Goal: Information Seeking & Learning: Find specific fact

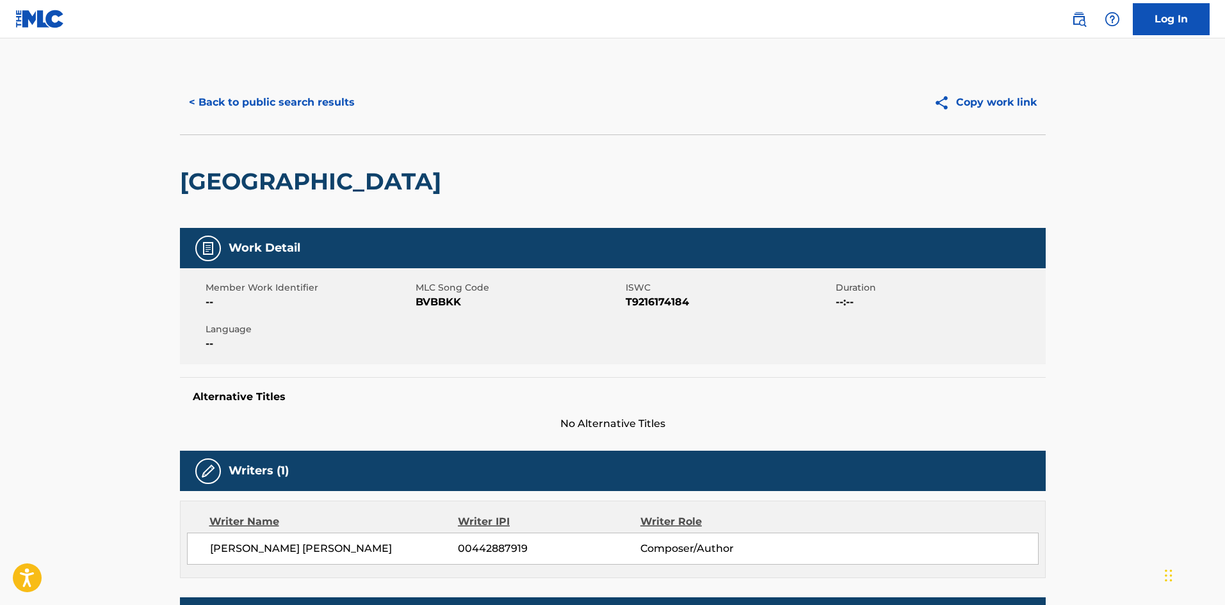
click at [245, 96] on button "< Back to public search results" at bounding box center [272, 102] width 184 height 32
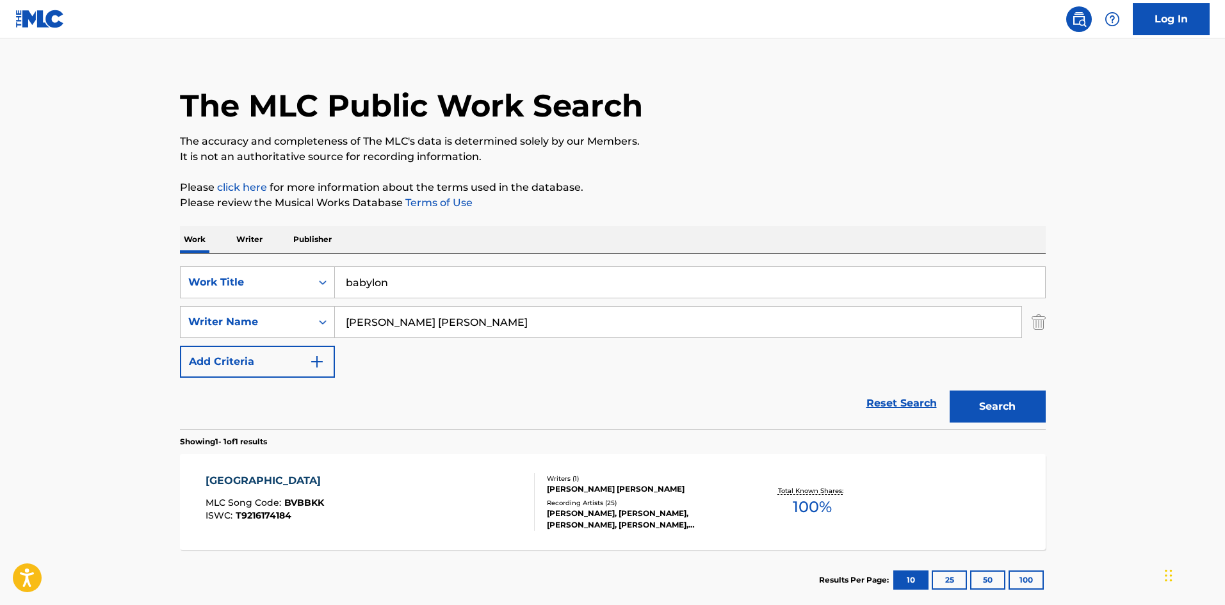
drag, startPoint x: 428, startPoint y: 288, endPoint x: 275, endPoint y: 249, distance: 158.0
click at [275, 249] on div "Work Writer Publisher SearchWithCriteriad6f9156b-0656-462c-b2cf-61a92da90829 Wo…" at bounding box center [613, 418] width 866 height 384
type input "te elogiar"
drag, startPoint x: 507, startPoint y: 329, endPoint x: 161, endPoint y: 279, distance: 350.0
click at [161, 279] on main "The MLC Public Work Search The accuracy and completeness of The MLC's data is d…" at bounding box center [612, 318] width 1225 height 597
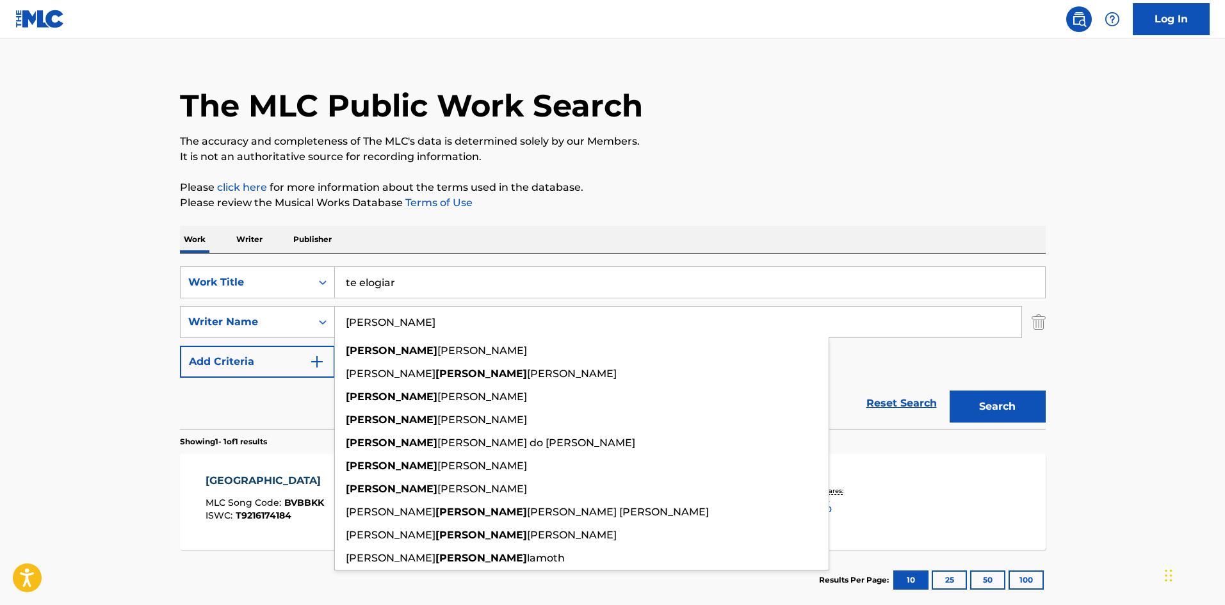
type input "[PERSON_NAME]"
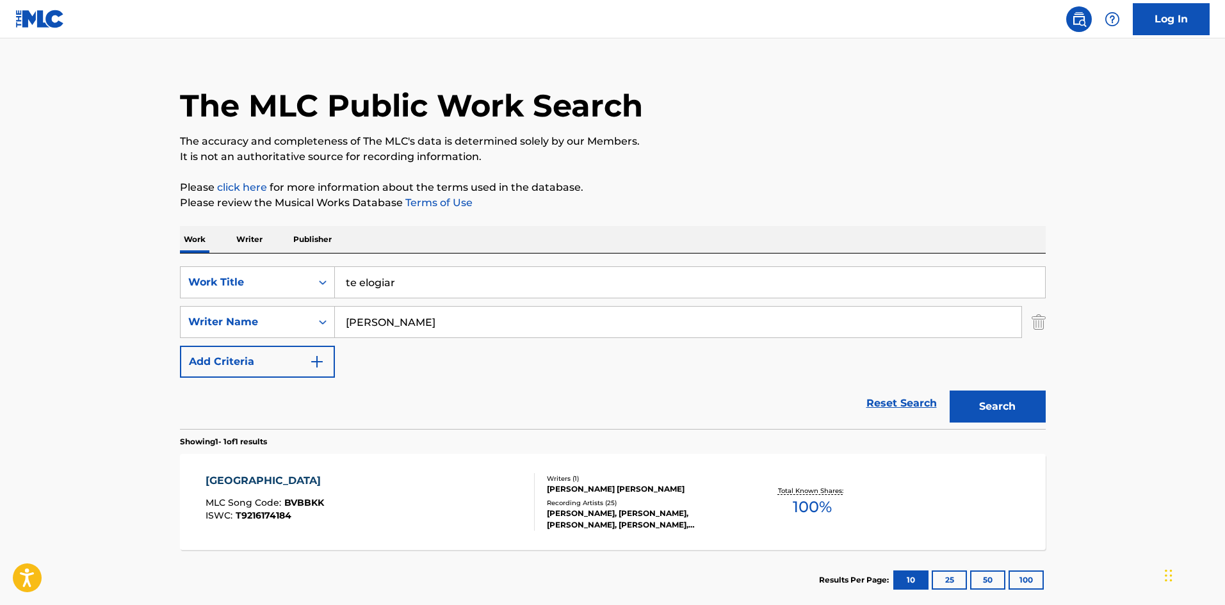
click at [961, 404] on button "Search" at bounding box center [998, 407] width 96 height 32
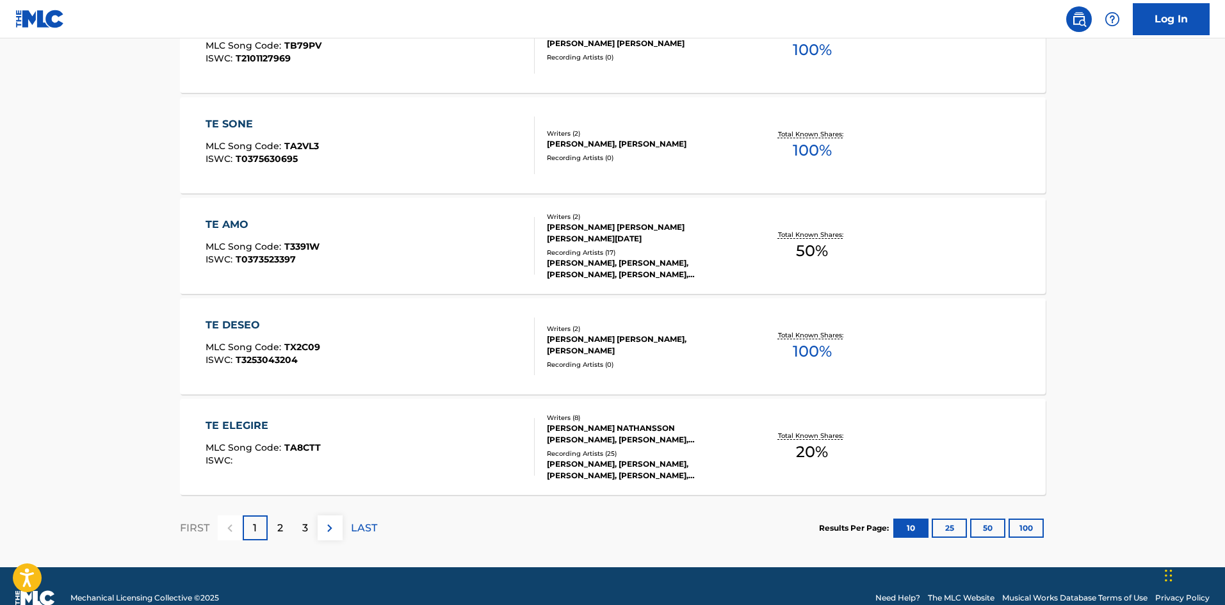
scroll to position [1002, 0]
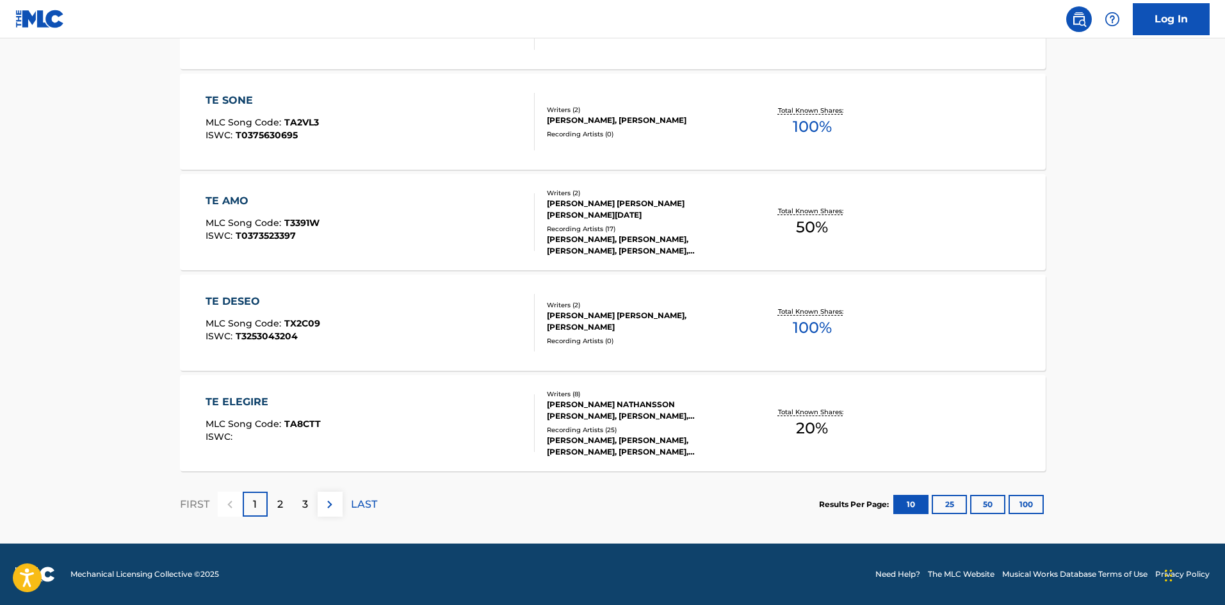
click at [1015, 500] on button "100" at bounding box center [1026, 504] width 35 height 19
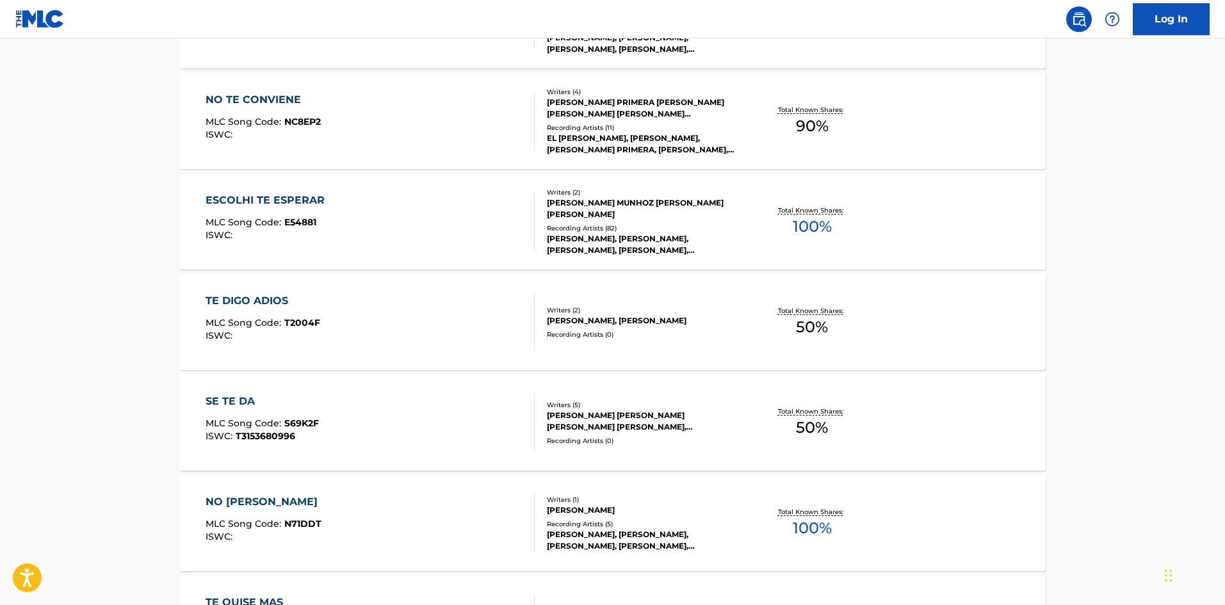
scroll to position [2690, 0]
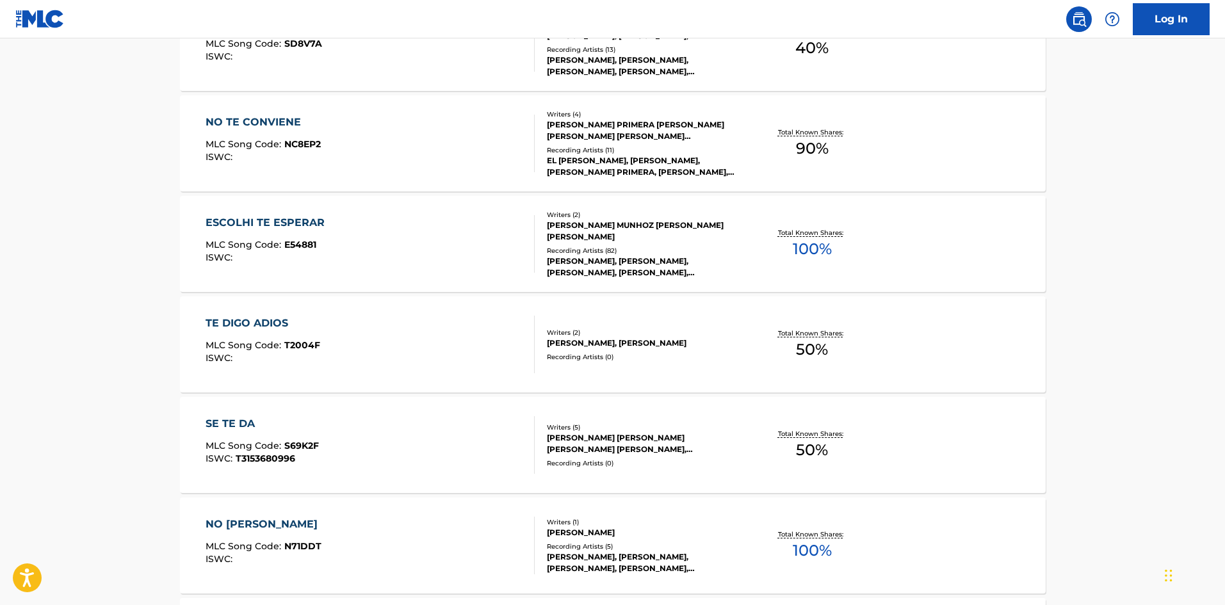
click at [592, 257] on div "[PERSON_NAME], [PERSON_NAME], [PERSON_NAME], [PERSON_NAME], [PERSON_NAME], VOCA…" at bounding box center [643, 267] width 193 height 23
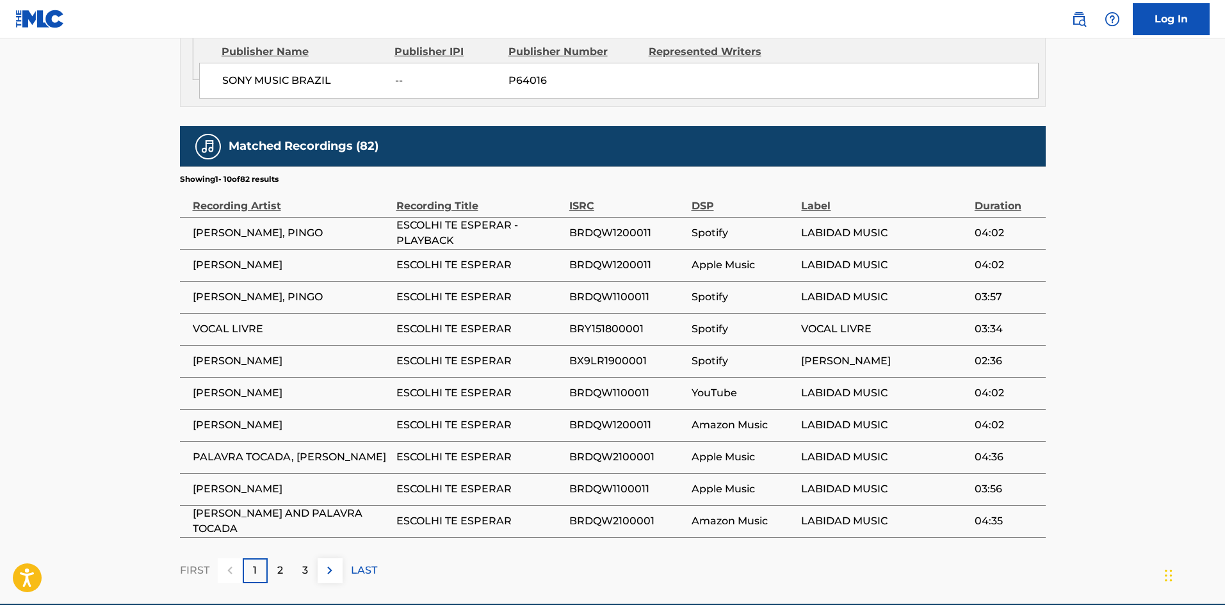
scroll to position [832, 0]
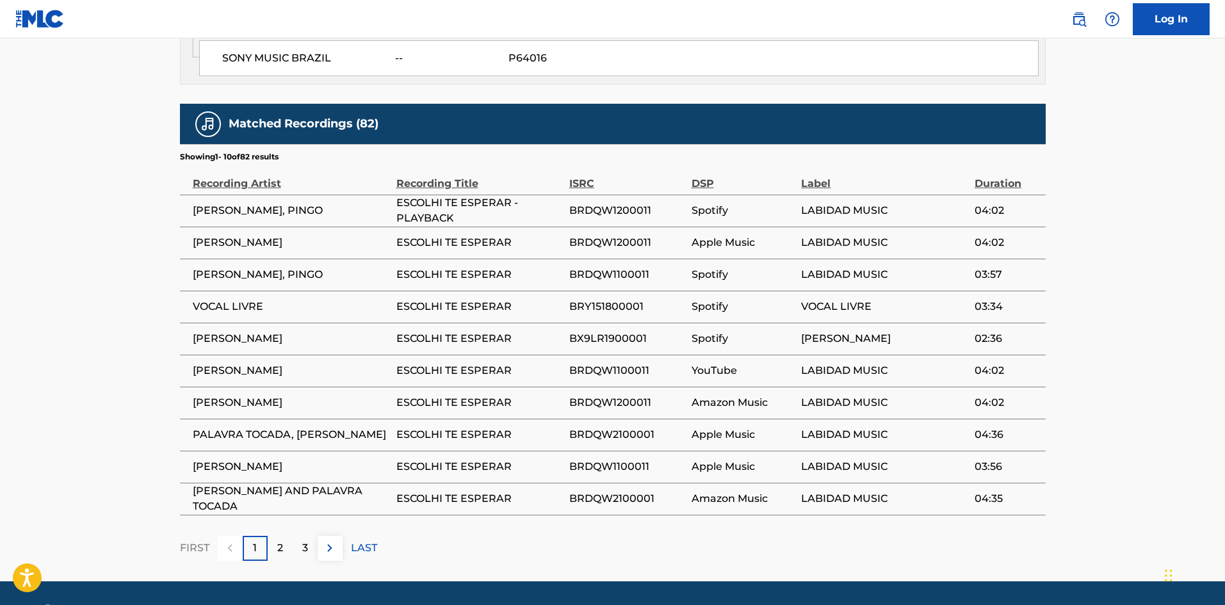
click at [285, 536] on div "2" at bounding box center [280, 548] width 25 height 25
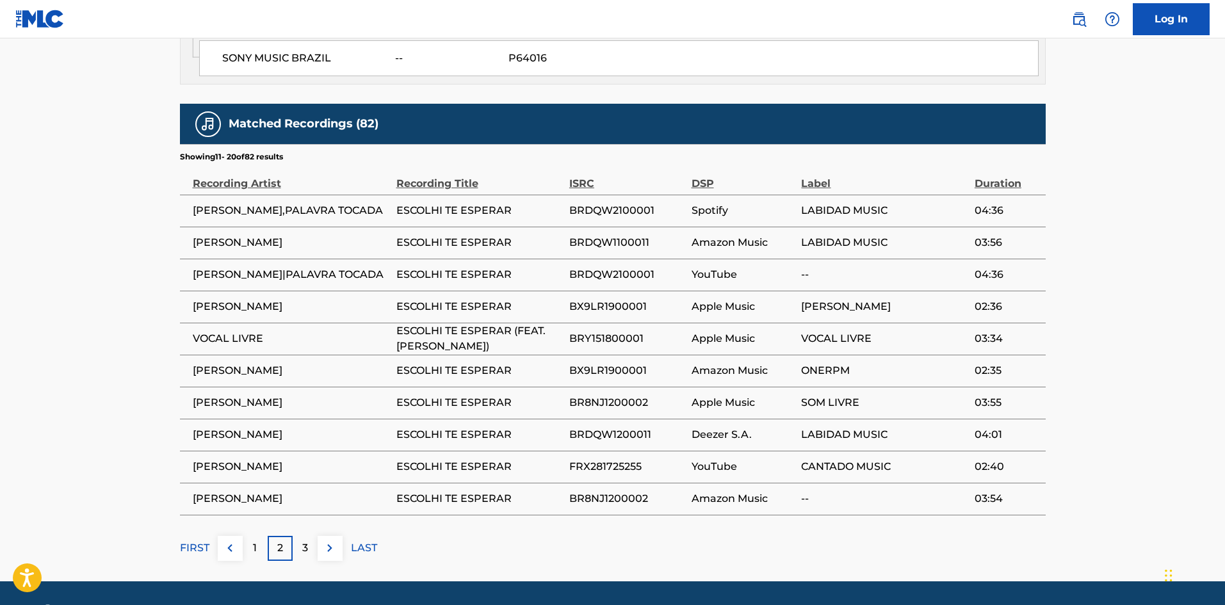
click at [297, 536] on div "3" at bounding box center [305, 548] width 25 height 25
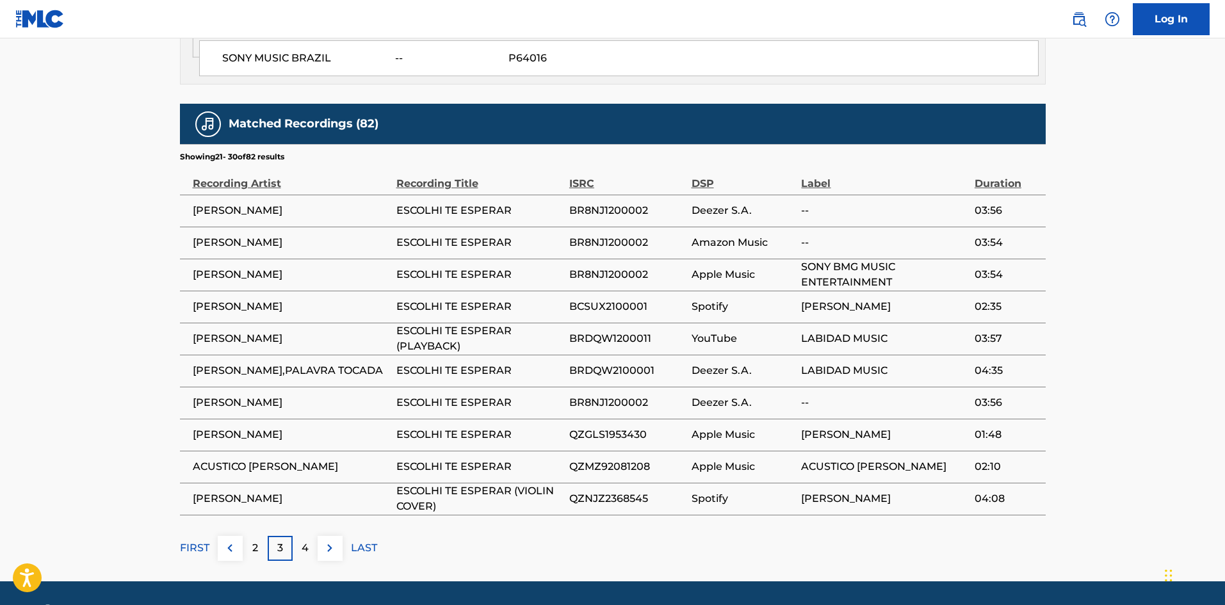
click at [311, 536] on div "4" at bounding box center [305, 548] width 25 height 25
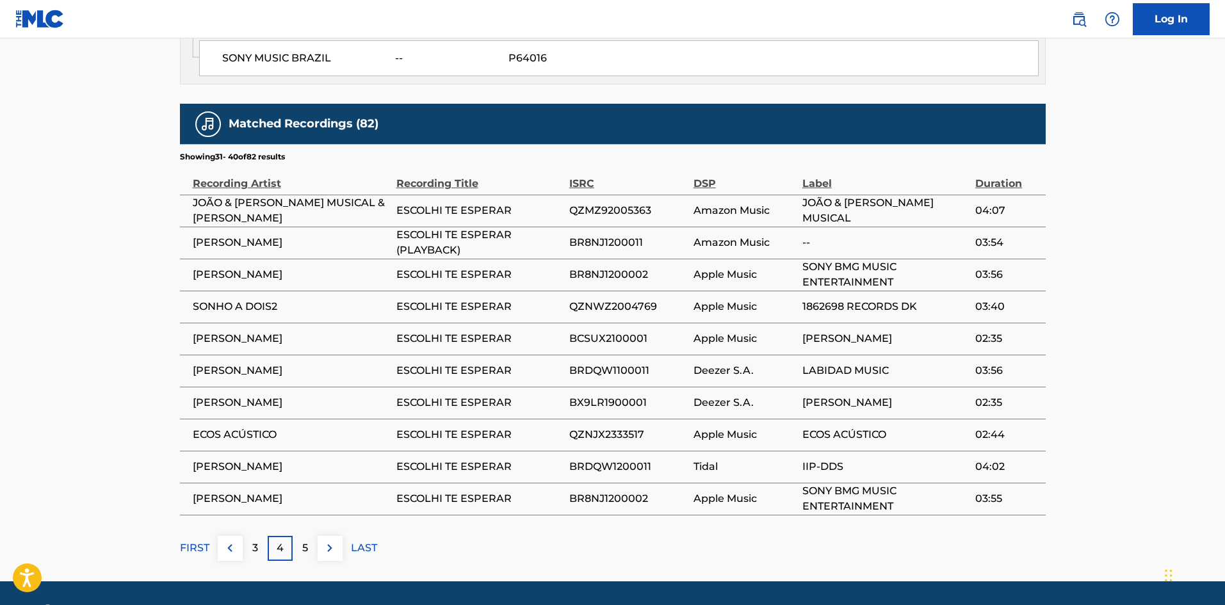
click at [311, 536] on div "5" at bounding box center [305, 548] width 25 height 25
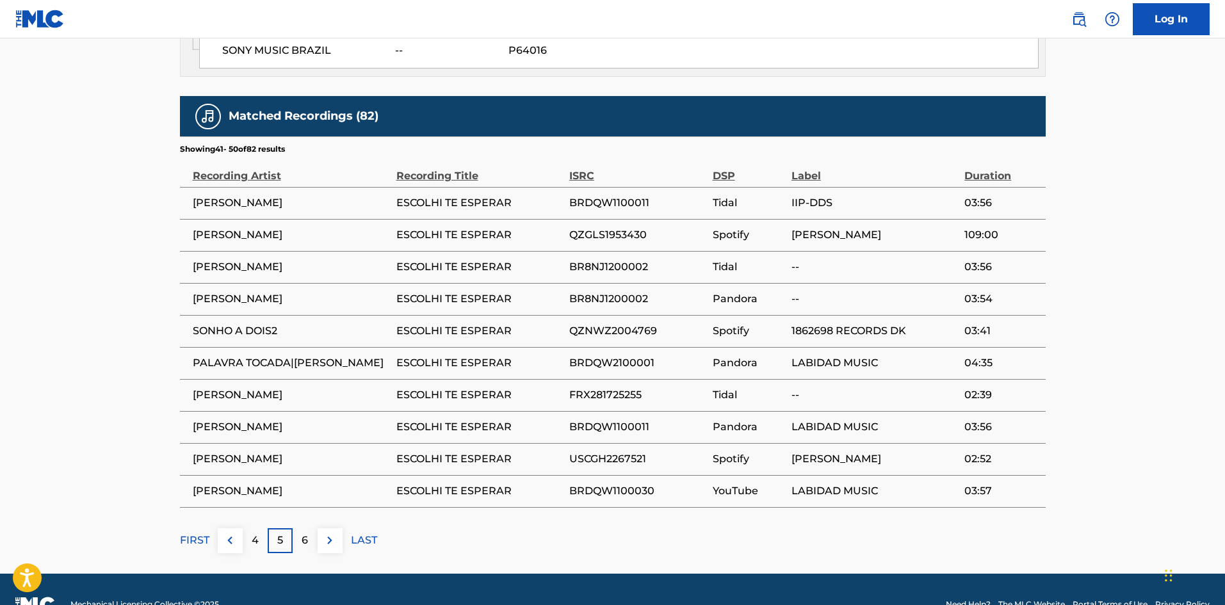
scroll to position [843, 0]
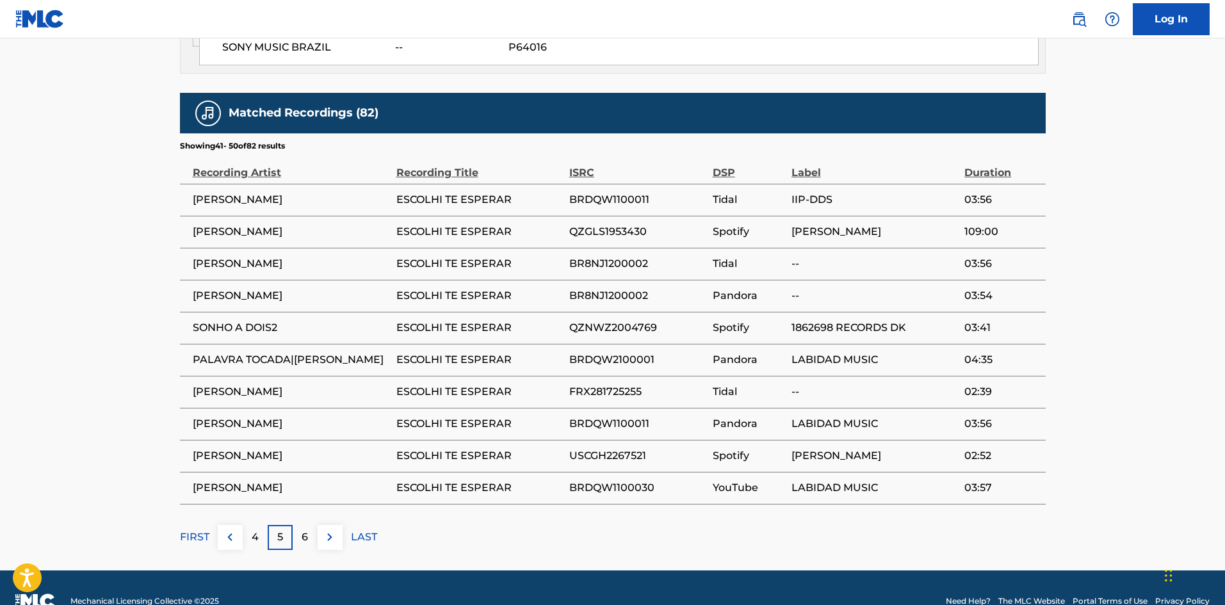
click at [325, 530] on img at bounding box center [329, 537] width 15 height 15
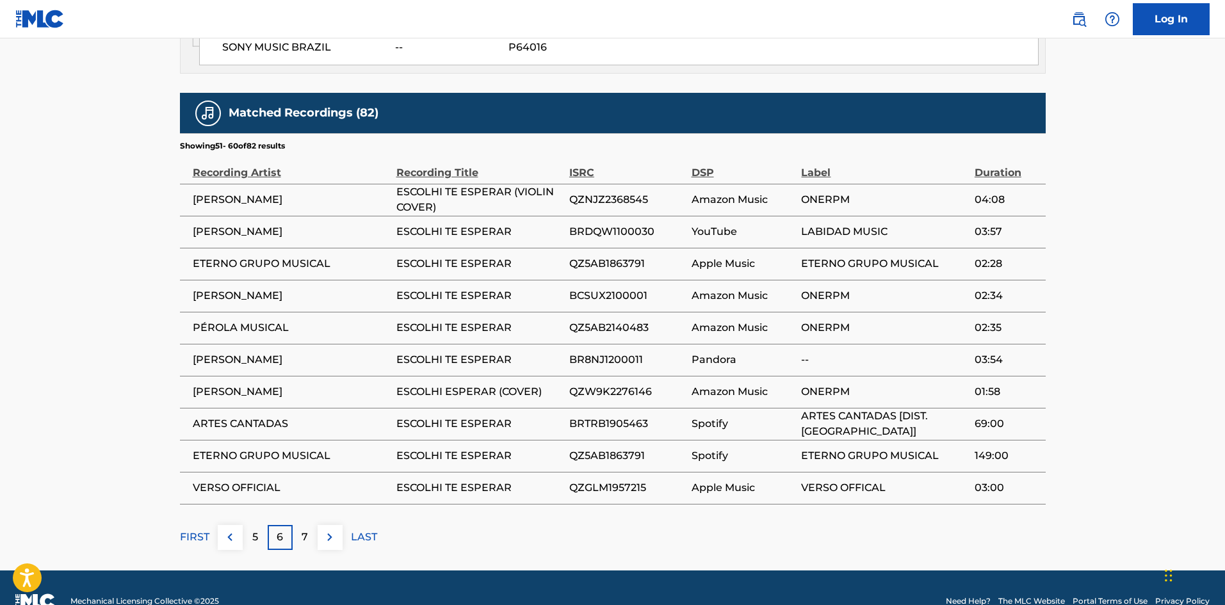
click at [325, 530] on img at bounding box center [329, 537] width 15 height 15
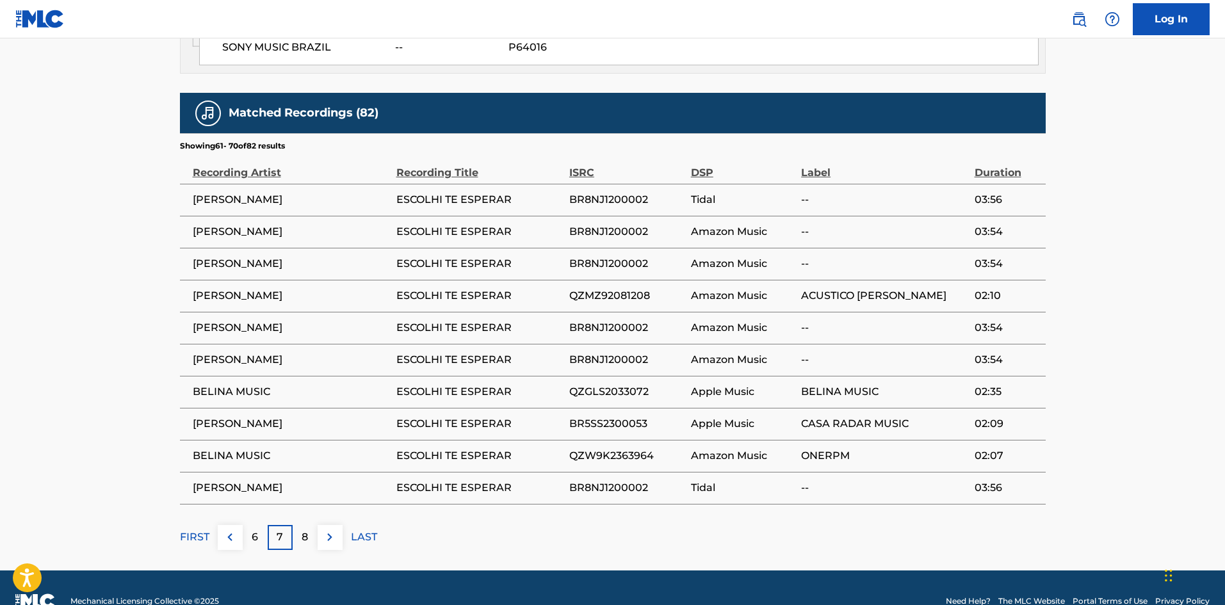
click at [325, 530] on img at bounding box center [329, 537] width 15 height 15
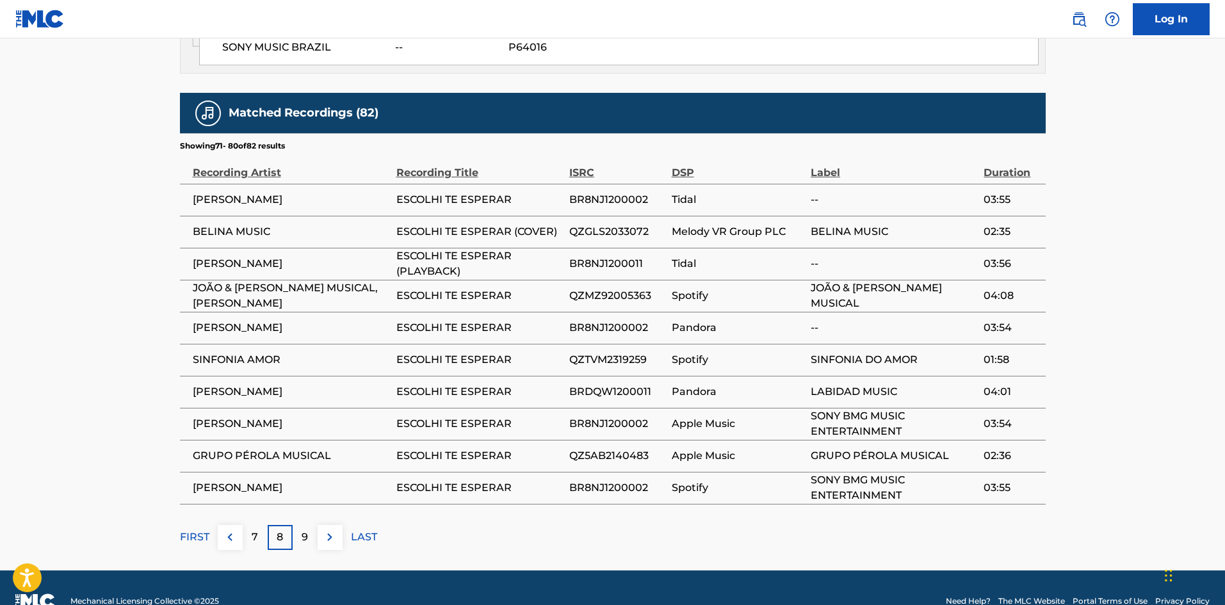
click at [325, 530] on img at bounding box center [329, 537] width 15 height 15
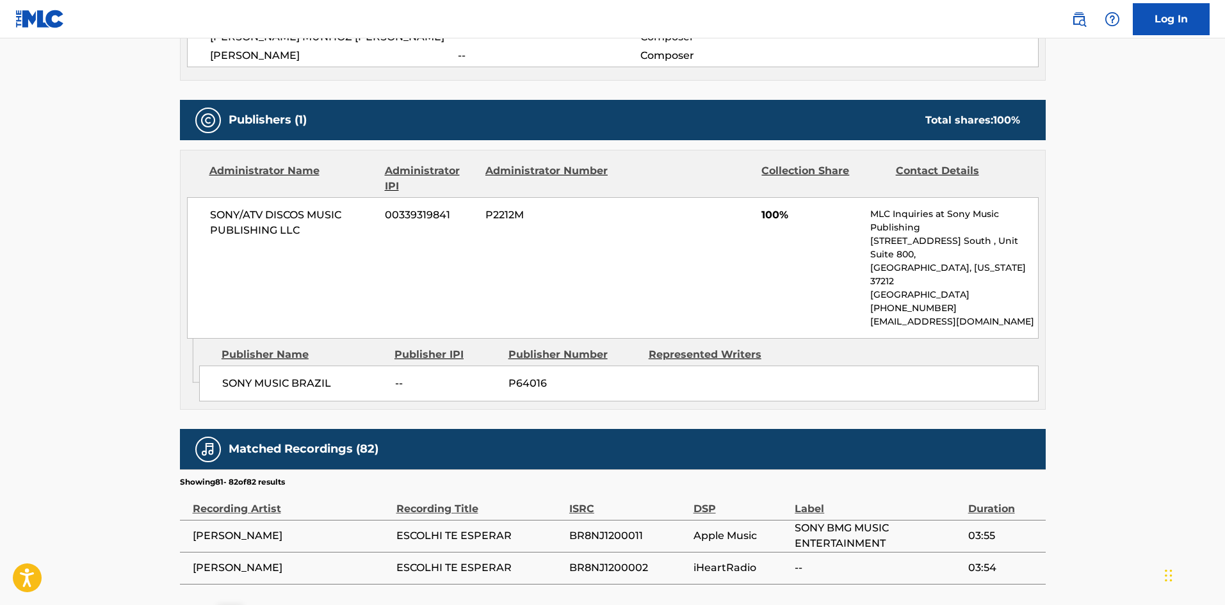
scroll to position [587, 0]
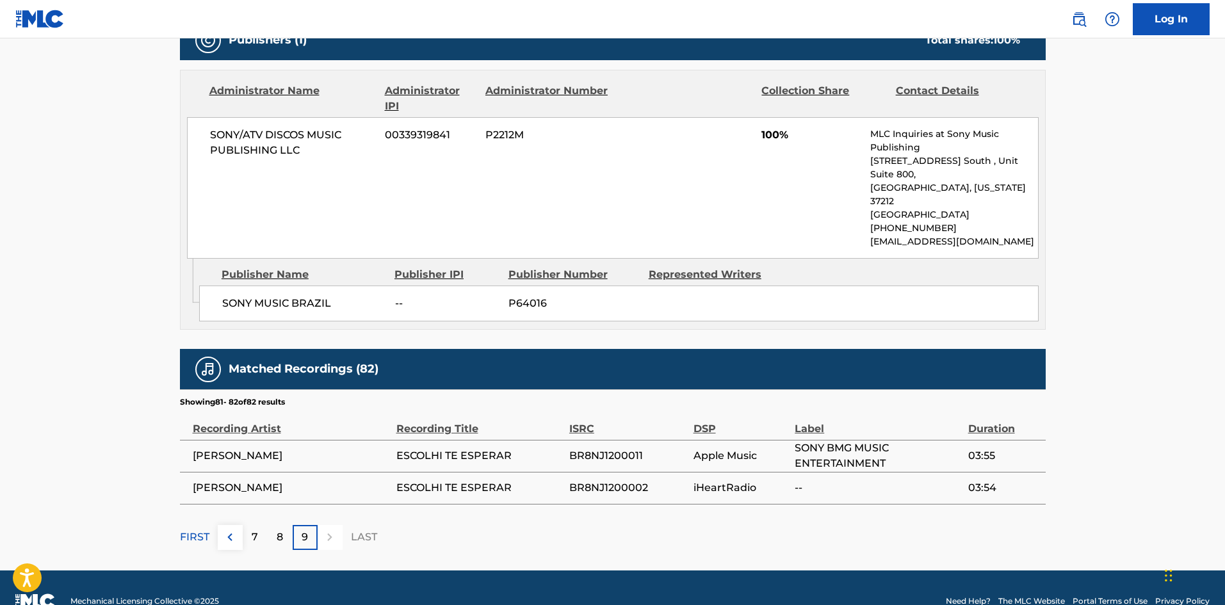
click at [325, 525] on div at bounding box center [330, 537] width 25 height 25
